Goal: Task Accomplishment & Management: Manage account settings

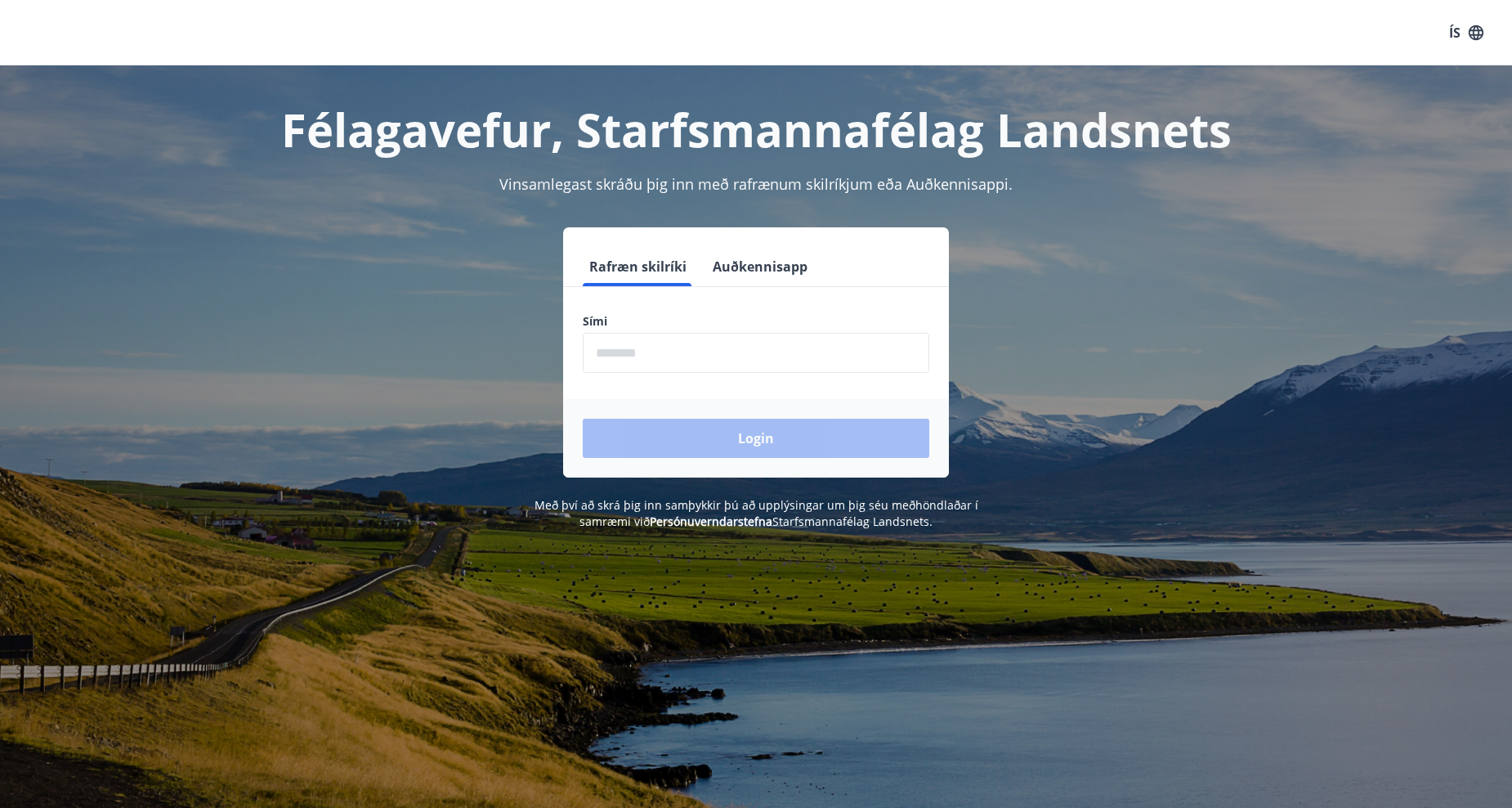
click at [675, 374] on form "Rafræn skilríki Auðkennisapp Sími ​ Login" at bounding box center [755, 362] width 386 height 231
click at [677, 366] on input "phone" at bounding box center [755, 353] width 346 height 40
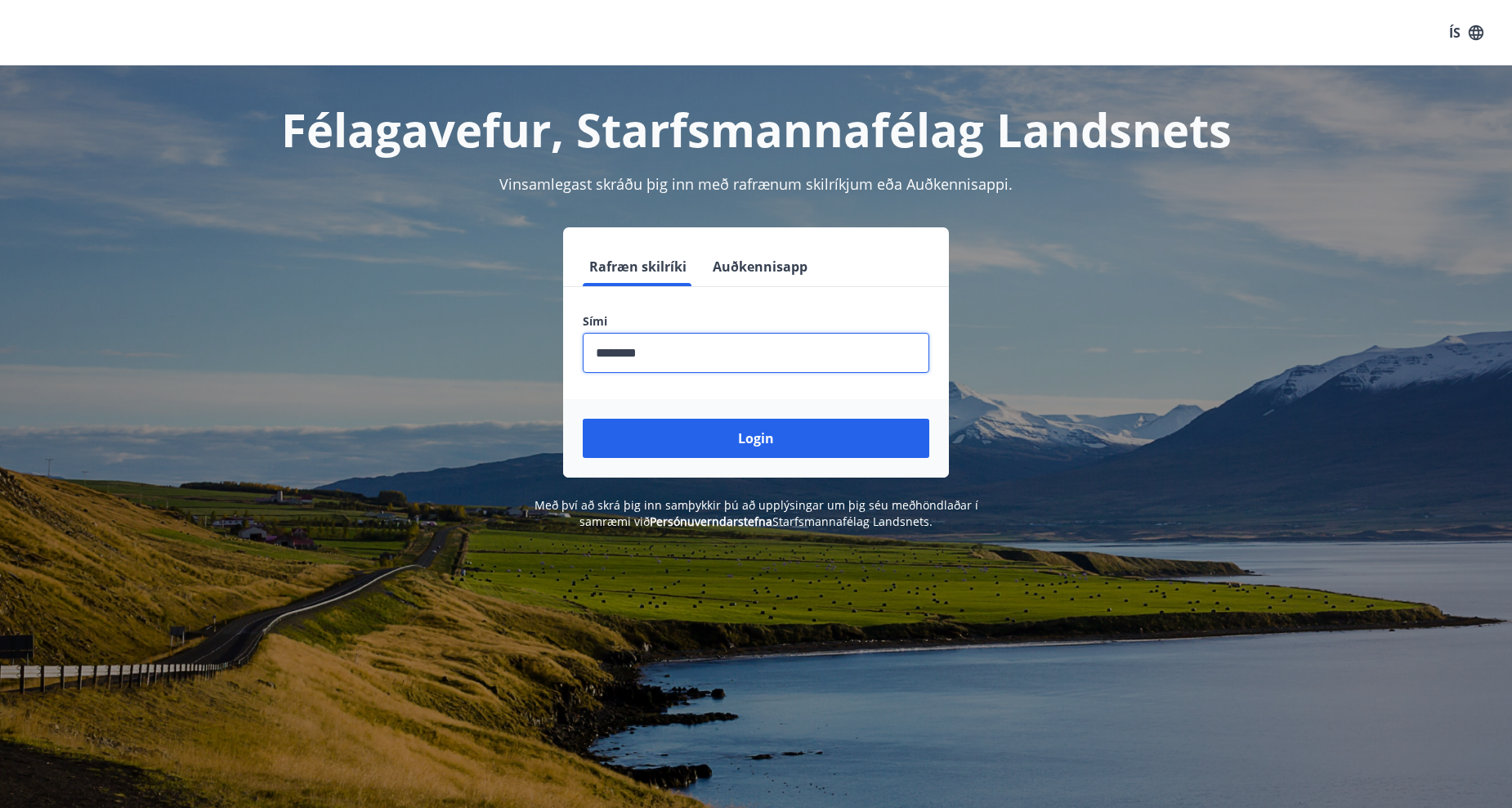
type input "********"
click at [582, 419] on button "Login" at bounding box center [755, 438] width 346 height 39
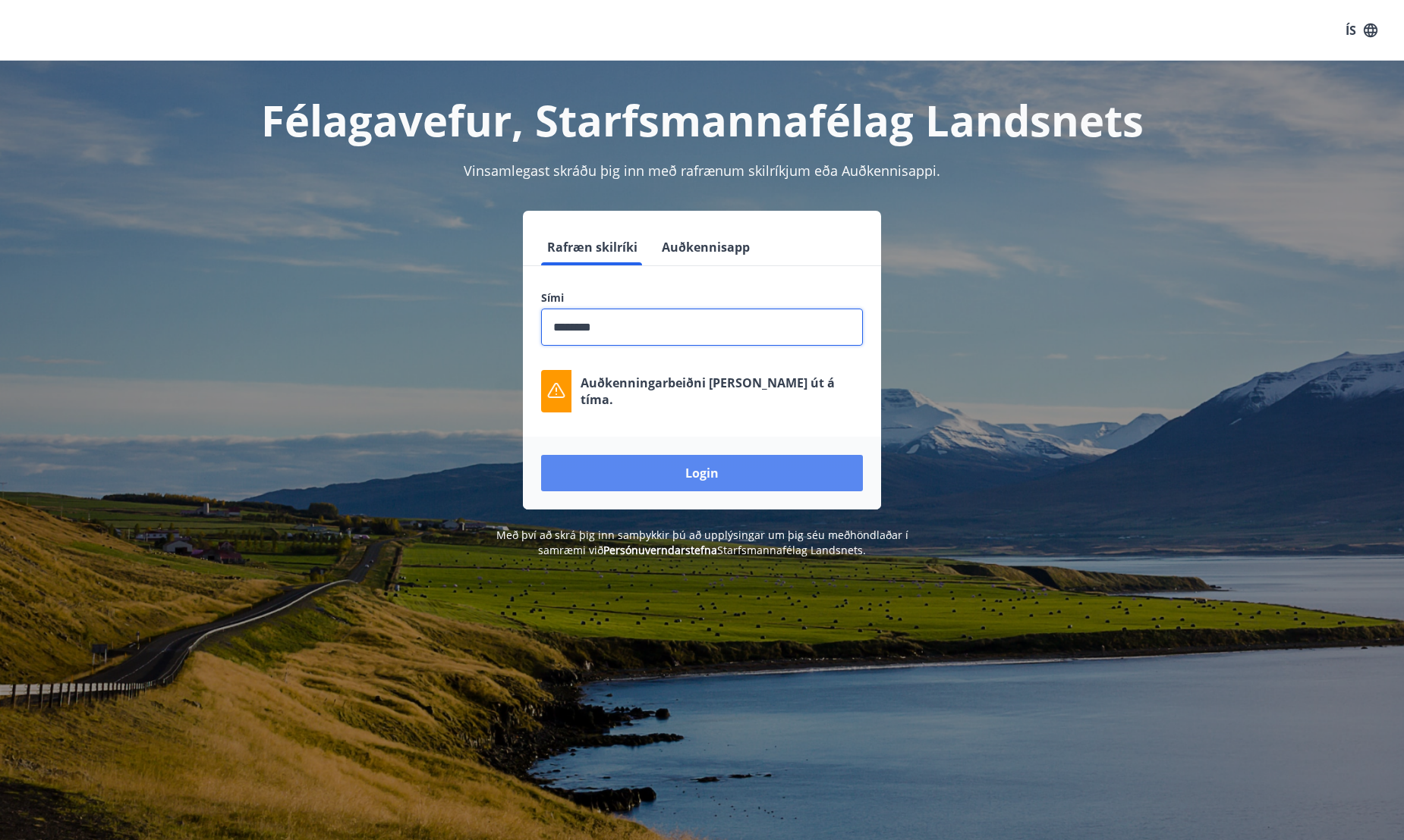
click at [740, 475] on button "Login" at bounding box center [701, 474] width 321 height 37
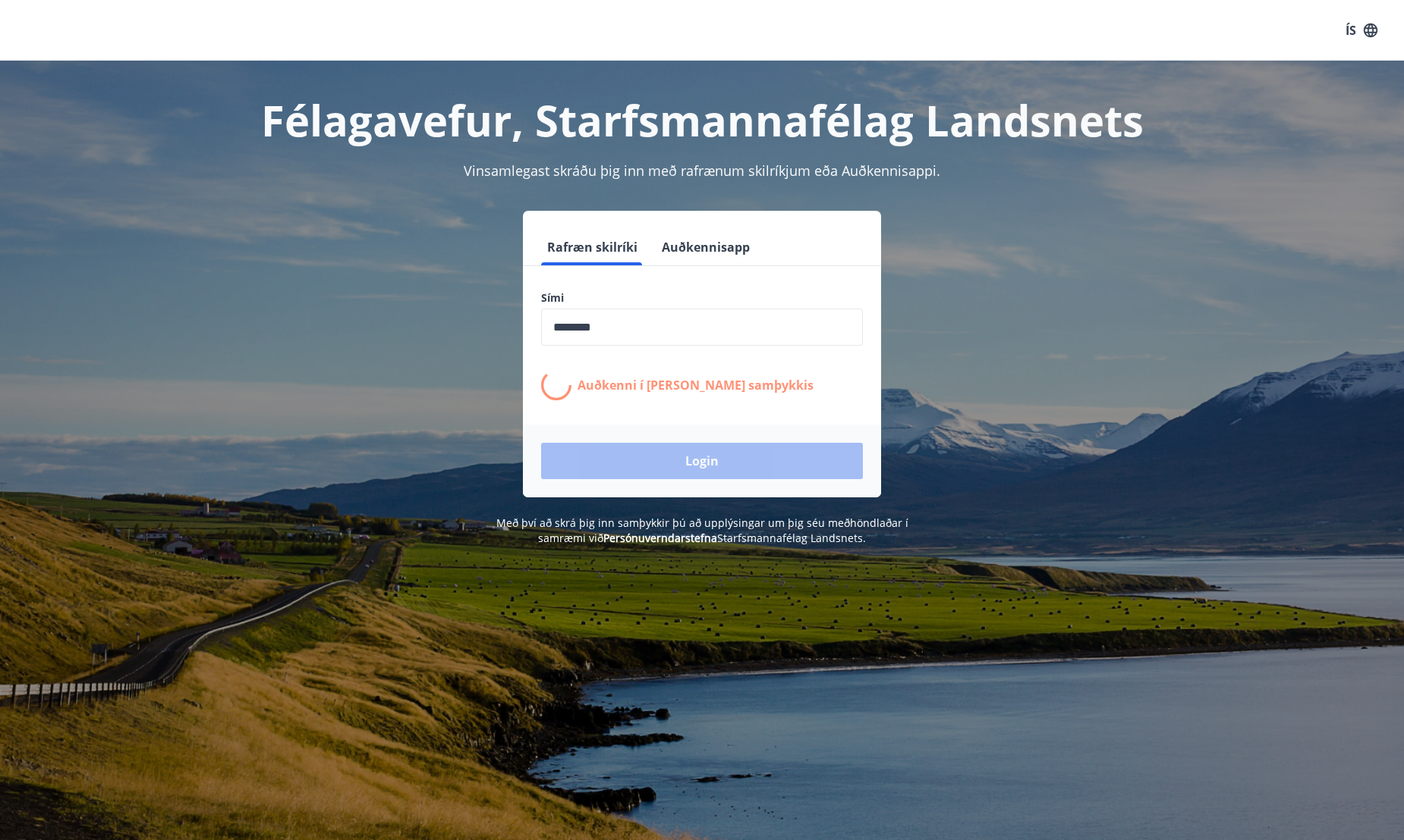
click at [1006, 261] on div "Rafræn skilríki Auðkennisapp Sími ​ Auðkenni í [PERSON_NAME] samþykkis Login" at bounding box center [702, 353] width 1056 height 286
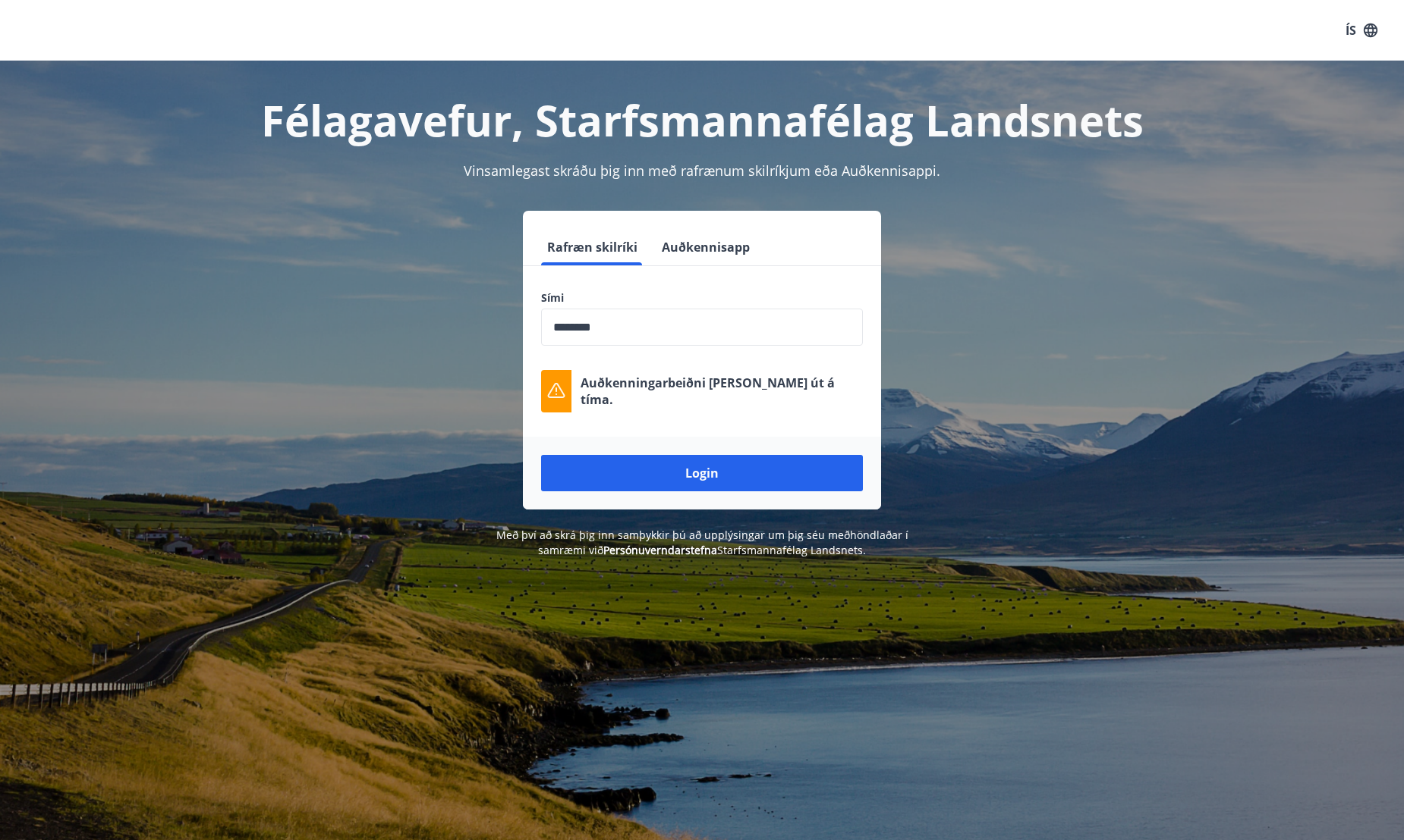
click at [627, 264] on span at bounding box center [591, 263] width 101 height 3
click at [686, 255] on button "Auðkennisapp" at bounding box center [705, 247] width 100 height 37
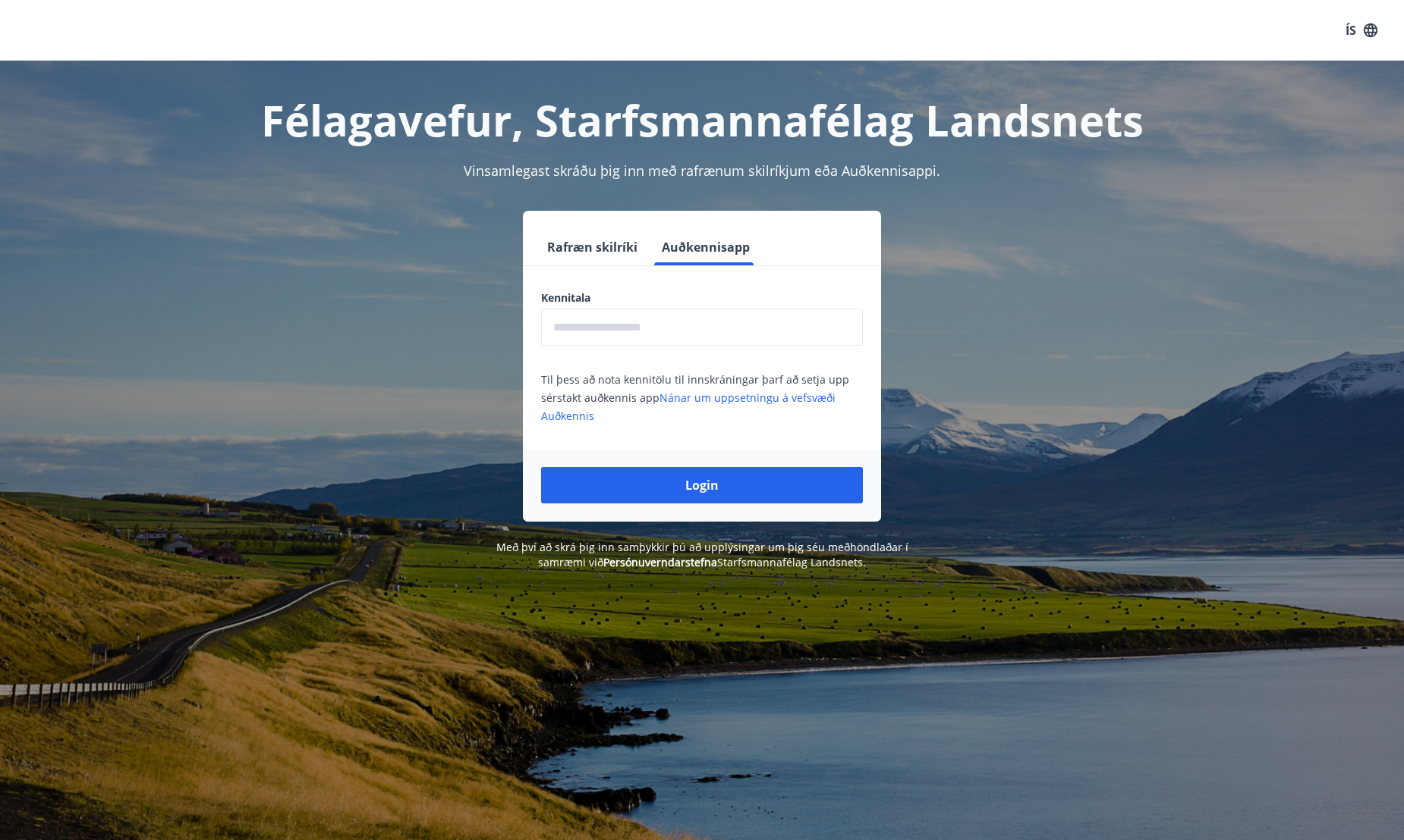
click at [710, 333] on input "text" at bounding box center [701, 327] width 321 height 37
type input "**********"
click at [541, 467] on button "Login" at bounding box center [701, 486] width 321 height 37
